Goal: Information Seeking & Learning: Find specific fact

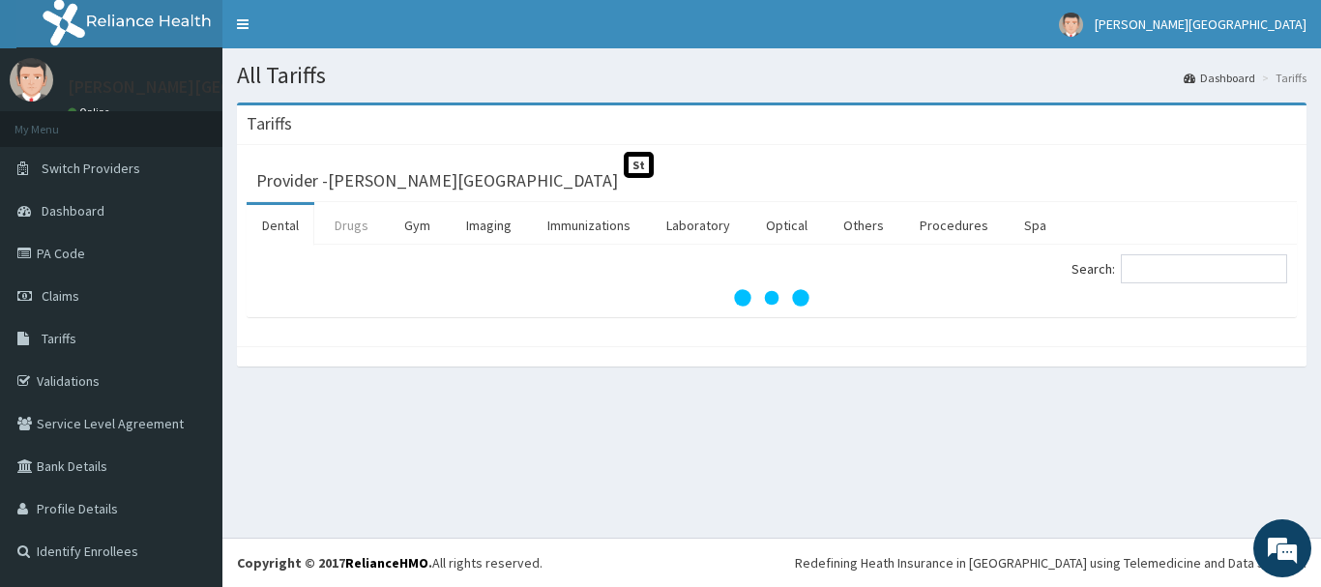
click at [340, 226] on link "Drugs" at bounding box center [351, 225] width 65 height 41
click at [1158, 269] on input "Search:" at bounding box center [1204, 268] width 166 height 29
type input "D"
click at [339, 223] on link "Drugs" at bounding box center [351, 225] width 65 height 41
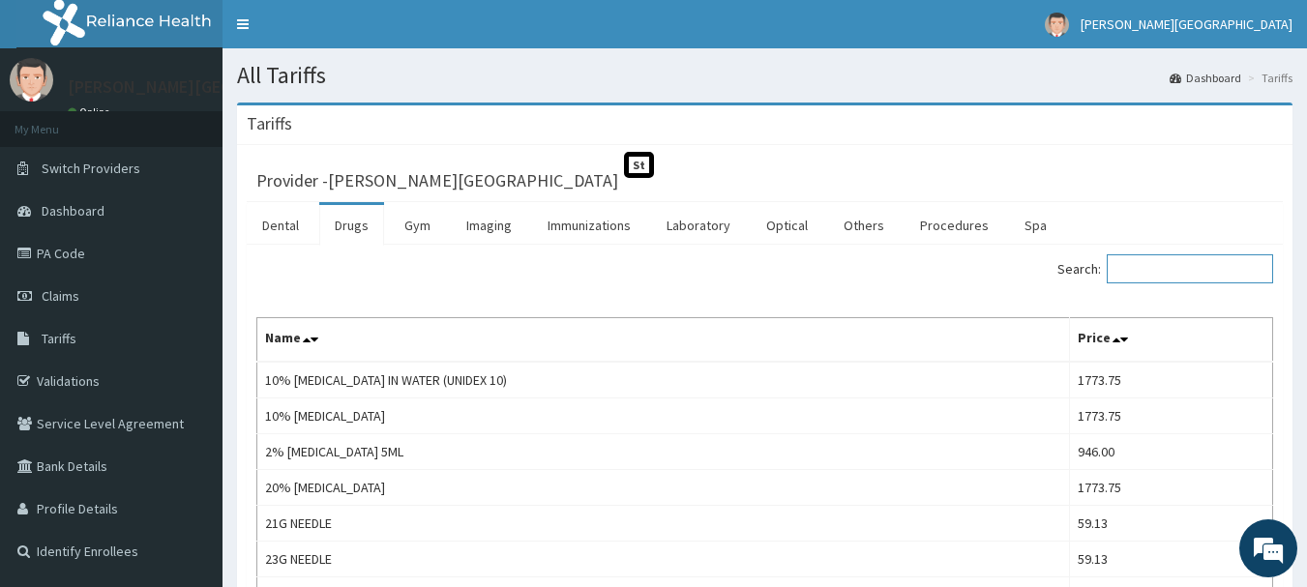
click at [1140, 270] on input "Search:" at bounding box center [1189, 268] width 166 height 29
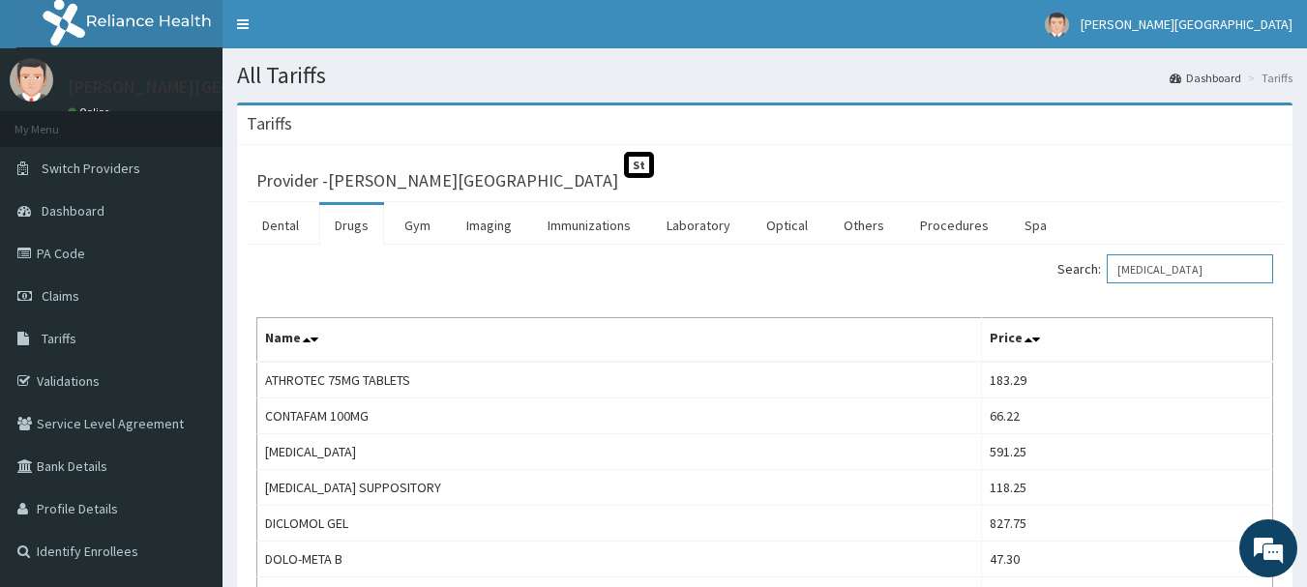
click at [1203, 270] on input "[MEDICAL_DATA]" at bounding box center [1189, 268] width 166 height 29
type input "D"
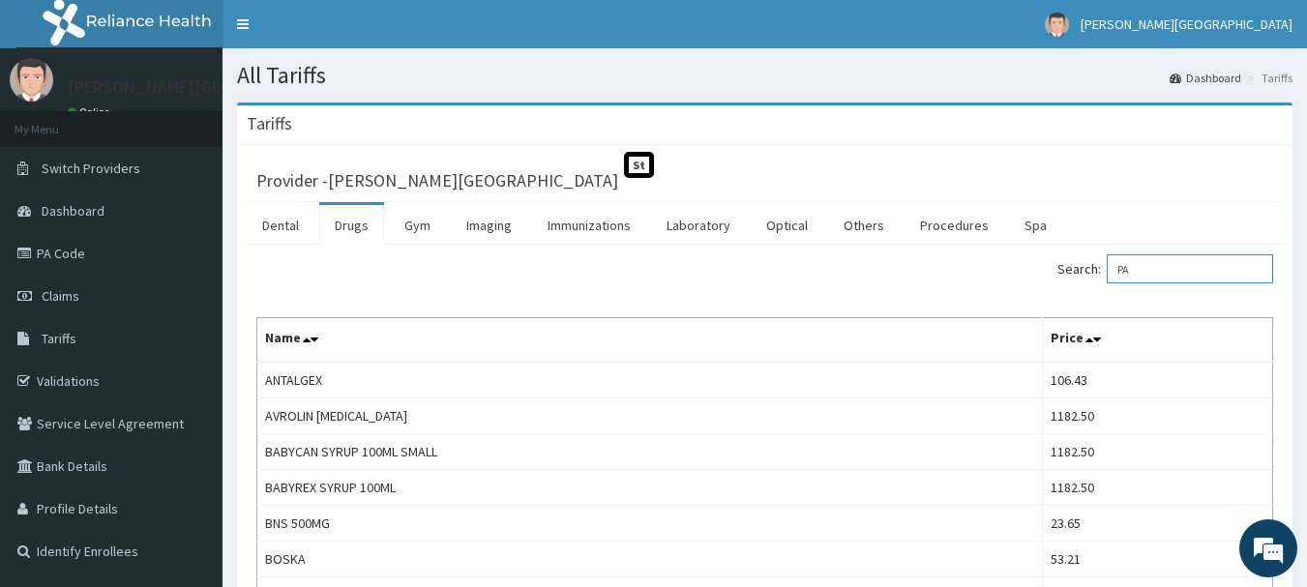
type input "P"
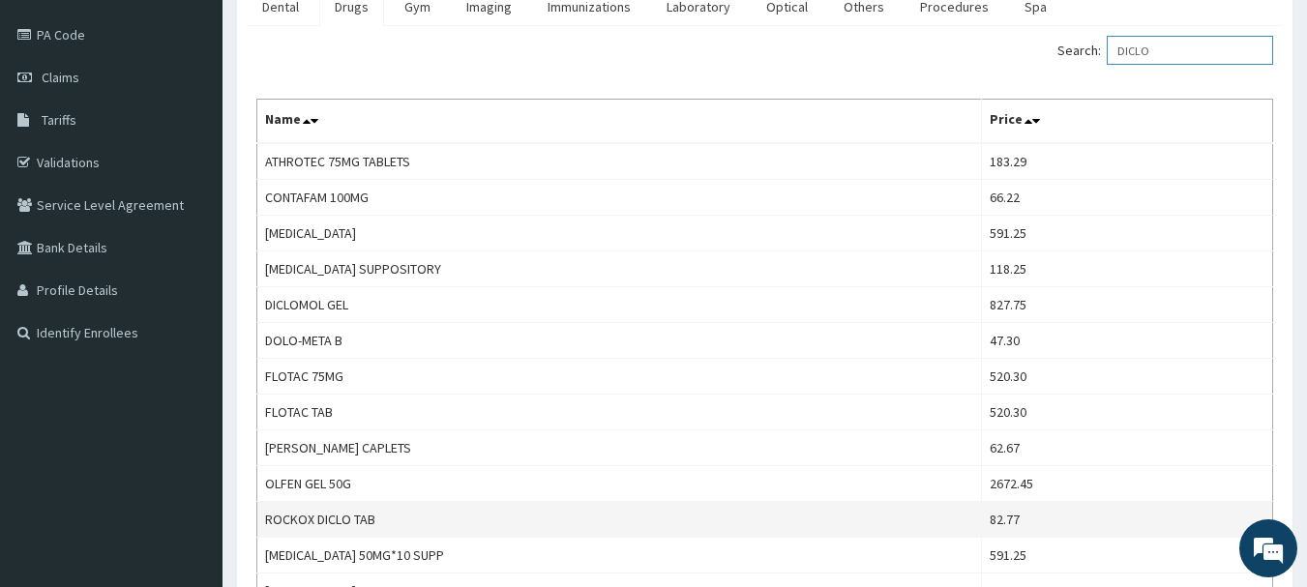
scroll to position [193, 0]
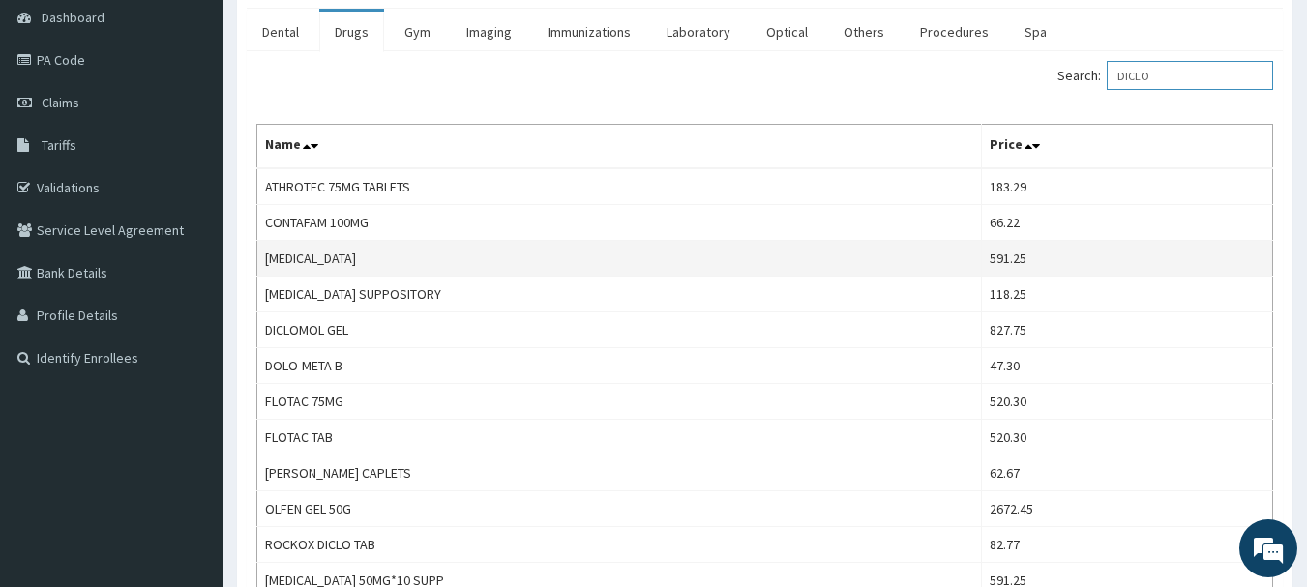
type input "DICLO"
click at [380, 259] on td "[MEDICAL_DATA]" at bounding box center [619, 259] width 724 height 36
click at [299, 259] on td "[MEDICAL_DATA]" at bounding box center [619, 259] width 724 height 36
click at [642, 255] on td "[MEDICAL_DATA]" at bounding box center [619, 259] width 724 height 36
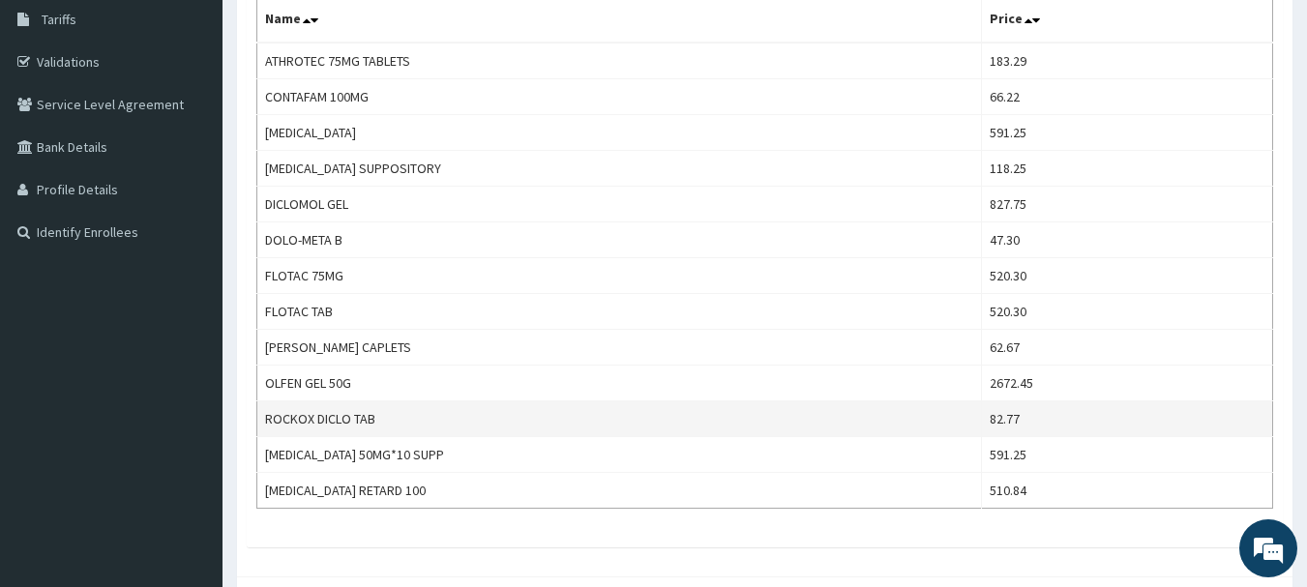
scroll to position [290, 0]
